Goal: Obtain resource: Download file/media

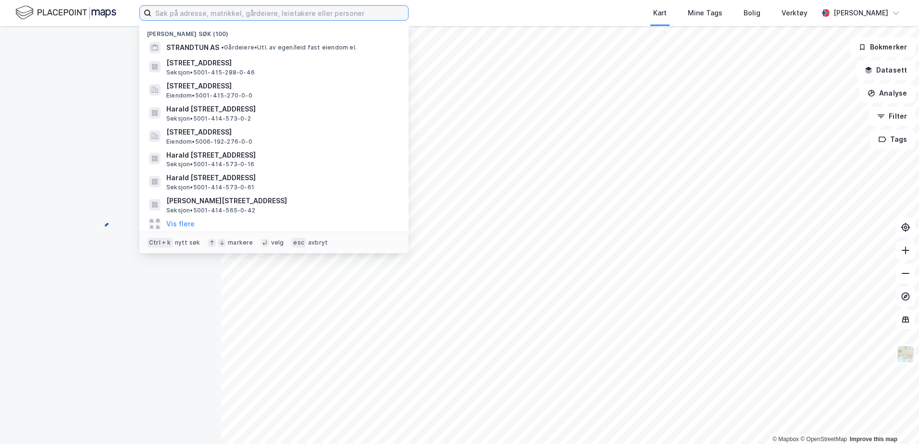
click at [295, 13] on input at bounding box center [279, 13] width 257 height 14
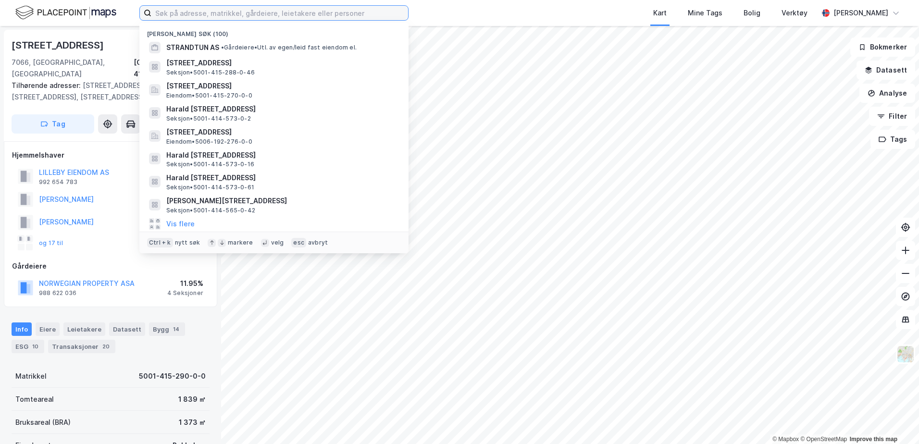
click at [202, 18] on input at bounding box center [279, 13] width 257 height 14
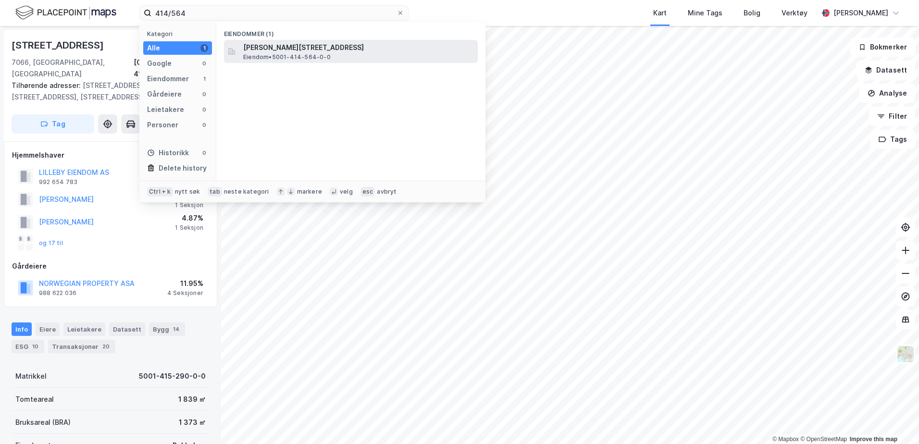
click at [266, 58] on span "Eiendom • 5001-414-564-0-0" at bounding box center [286, 57] width 87 height 8
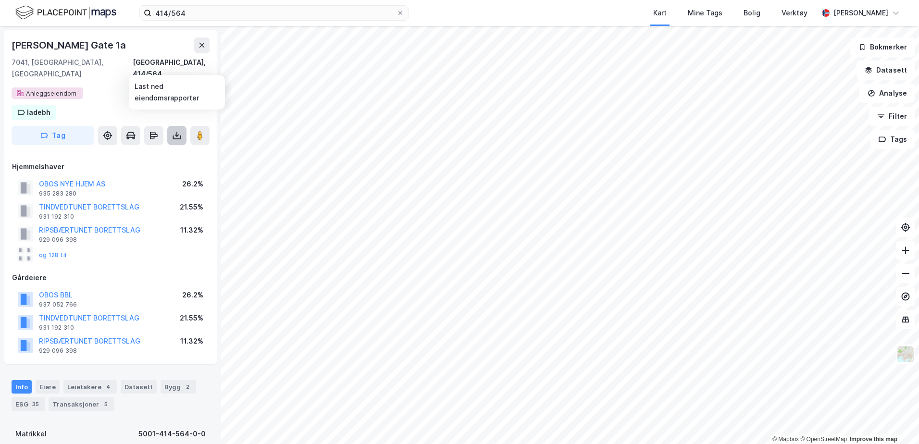
click at [177, 132] on icon at bounding box center [176, 134] width 1 height 5
click at [136, 151] on div "Last ned grunnbok" at bounding box center [129, 155] width 56 height 8
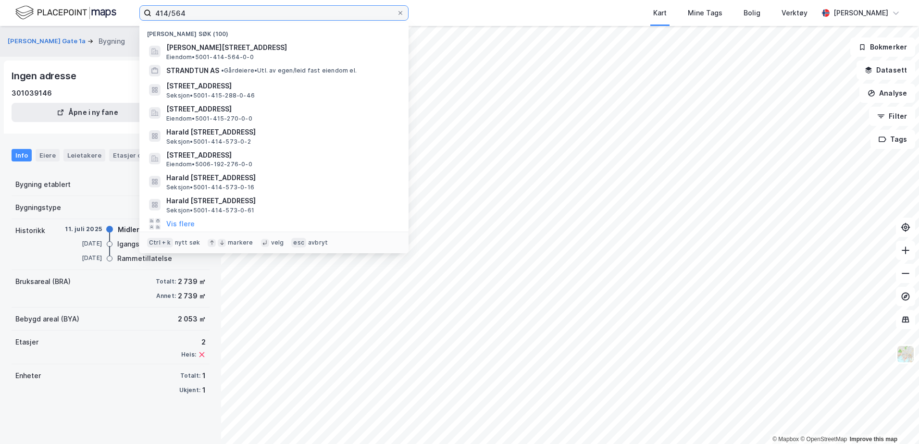
click at [230, 16] on input "414/564" at bounding box center [273, 13] width 245 height 14
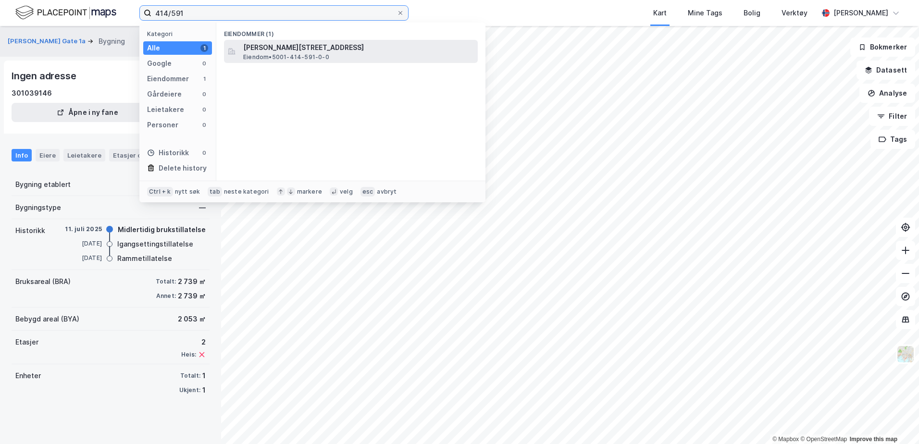
type input "414/591"
click at [293, 50] on span "[PERSON_NAME][STREET_ADDRESS]" at bounding box center [358, 48] width 231 height 12
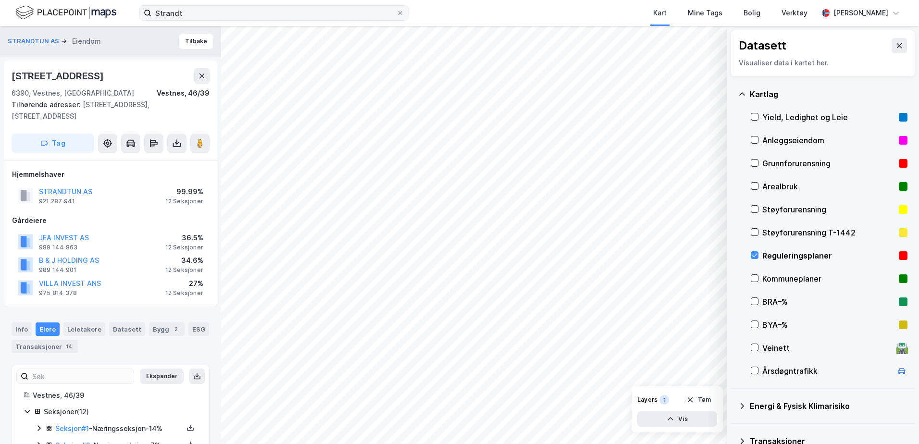
scroll to position [10, 0]
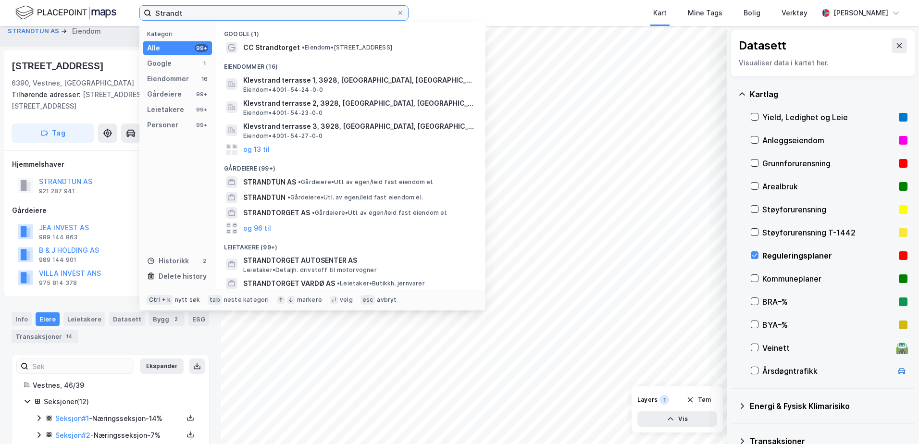
drag, startPoint x: 189, startPoint y: 16, endPoint x: 126, endPoint y: 14, distance: 62.5
click at [126, 14] on div "Strandt Kategori Alle 99+ Google 1 Eiendommer 16 Gårdeiere 99+ Leietakere 99+ P…" at bounding box center [459, 13] width 919 height 26
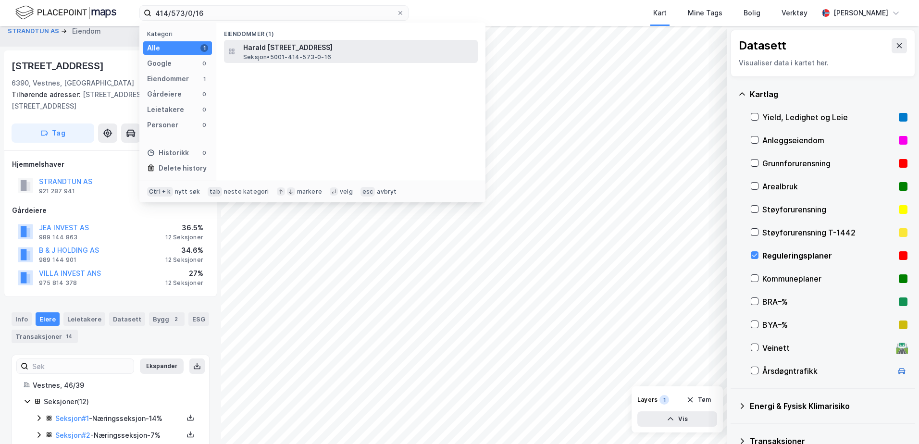
click at [317, 61] on span "Seksjon • 5001-414-573-0-16" at bounding box center [287, 57] width 88 height 8
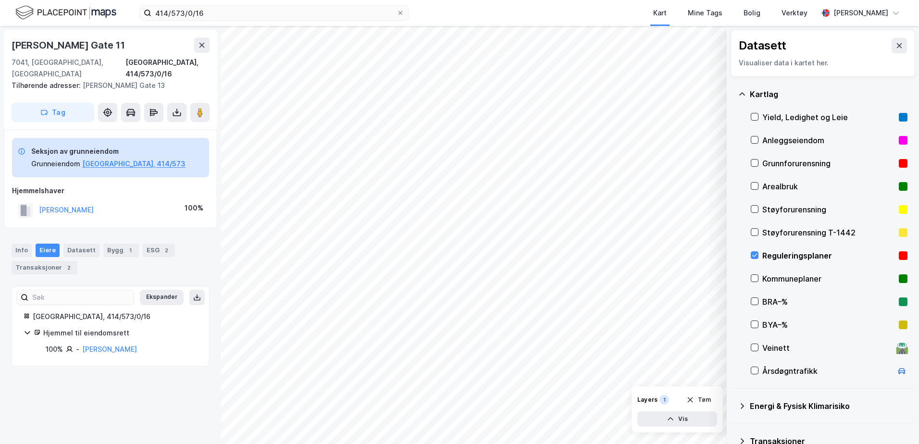
click at [177, 111] on div "Harald Hårfagres Gate 11 7041, Trondheim, Trøndelag Trondheim, 414/573/0/16 Til…" at bounding box center [110, 80] width 213 height 100
click at [177, 106] on button at bounding box center [176, 112] width 19 height 19
click at [164, 124] on div "Last ned grunnbok" at bounding box center [135, 131] width 102 height 15
click at [145, 128] on div "Last ned grunnbok" at bounding box center [129, 132] width 56 height 8
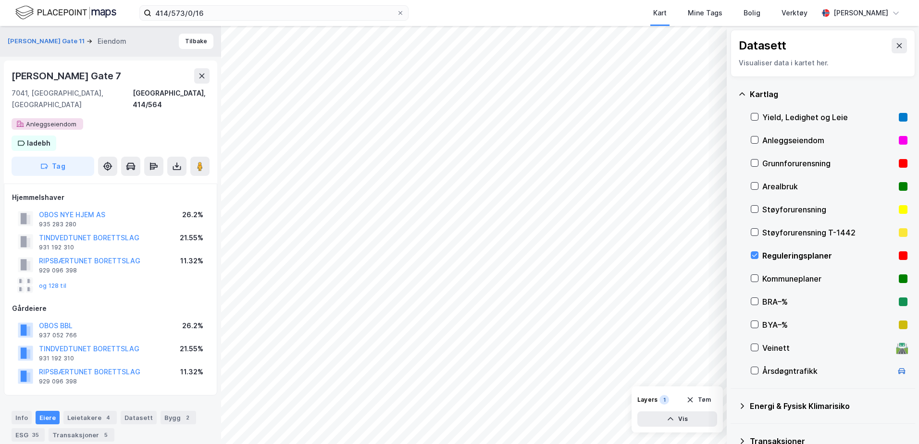
scroll to position [10, 0]
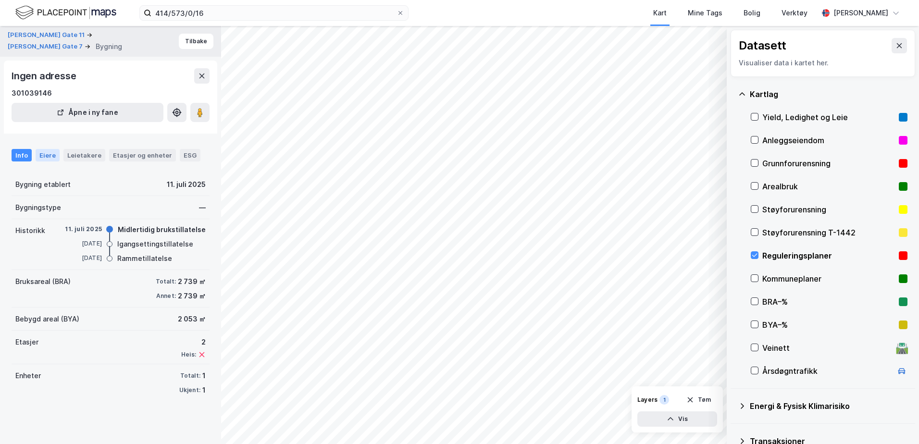
click at [56, 156] on div "Eiere" at bounding box center [48, 155] width 24 height 12
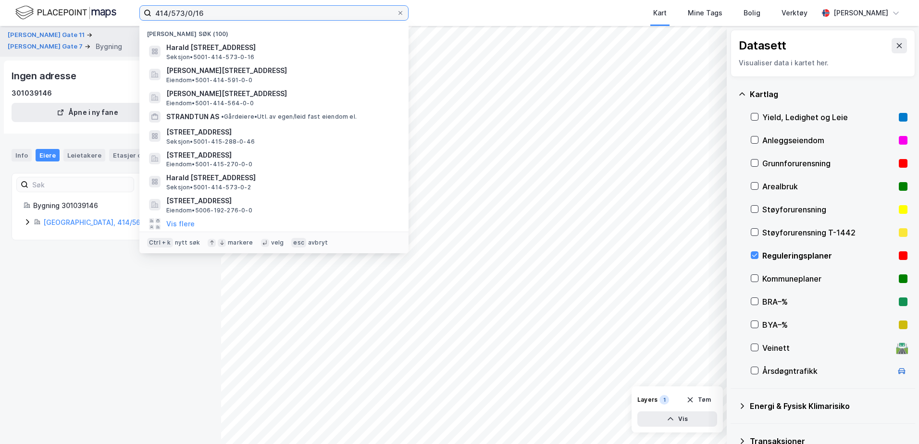
click at [201, 10] on input "414/573/0/16" at bounding box center [273, 13] width 245 height 14
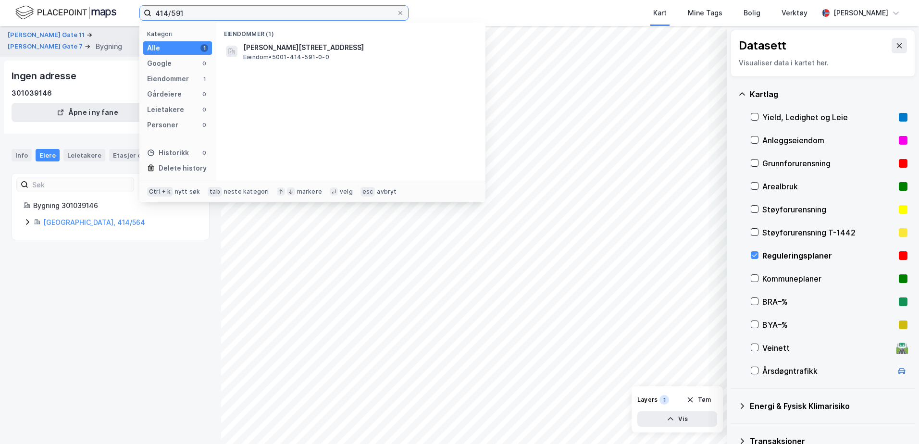
type input "414/591"
click at [293, 37] on div "Eiendommer (1)" at bounding box center [350, 31] width 269 height 17
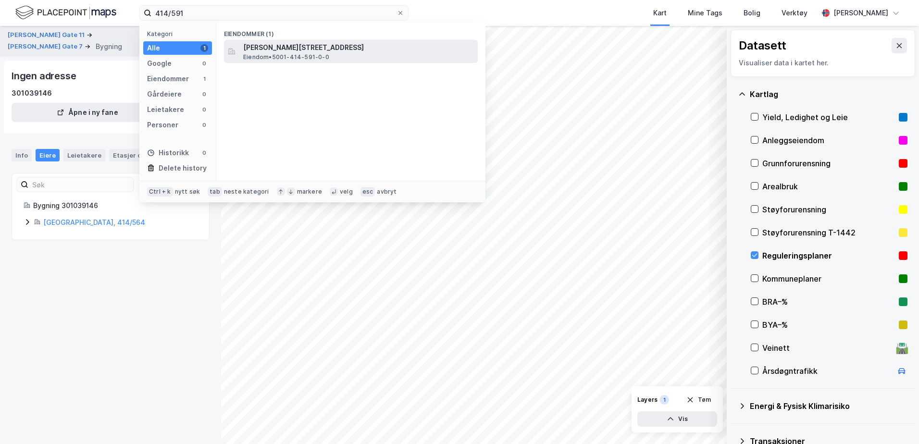
click at [287, 42] on span "[PERSON_NAME][STREET_ADDRESS]" at bounding box center [358, 48] width 231 height 12
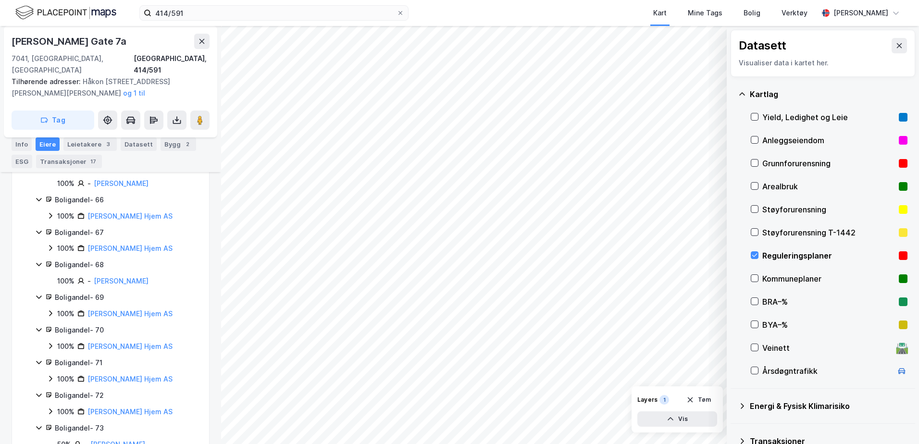
scroll to position [2406, 0]
